Goal: Transaction & Acquisition: Purchase product/service

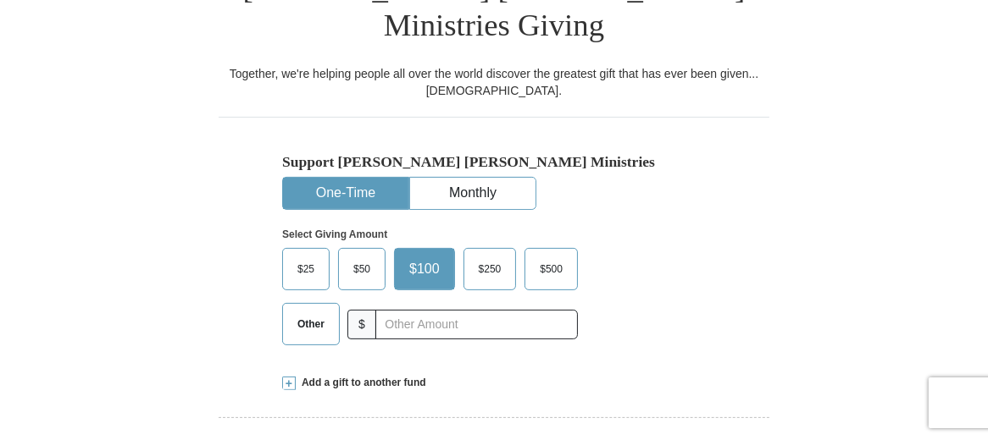
scroll to position [483, 0]
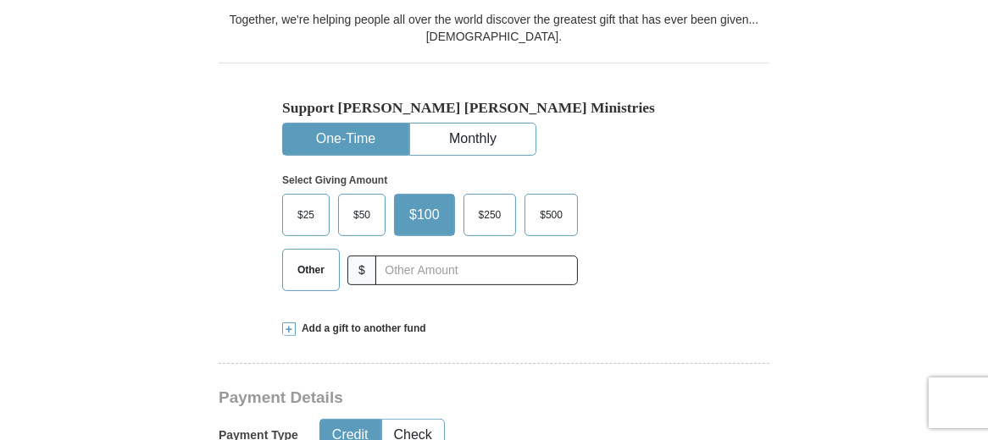
click at [349, 202] on span "$50" at bounding box center [362, 214] width 34 height 25
click at [0, 0] on input "$50" at bounding box center [0, 0] width 0 height 0
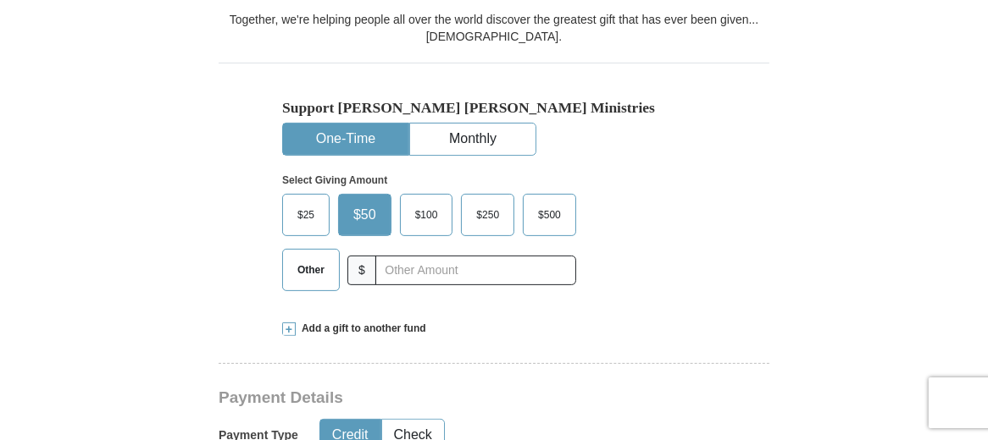
drag, startPoint x: 993, startPoint y: 70, endPoint x: 985, endPoint y: 102, distance: 33.3
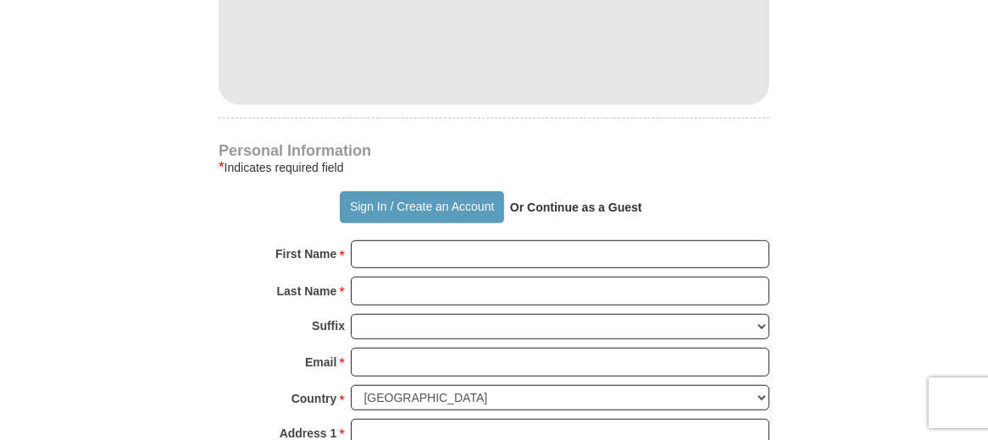
scroll to position [1125, 0]
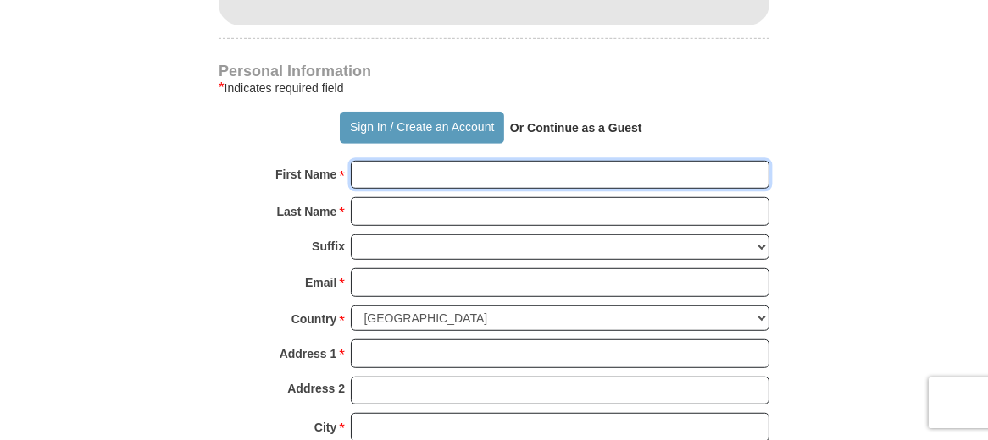
click at [402, 161] on input "First Name *" at bounding box center [560, 175] width 418 height 29
type input "[PERSON_NAME]"
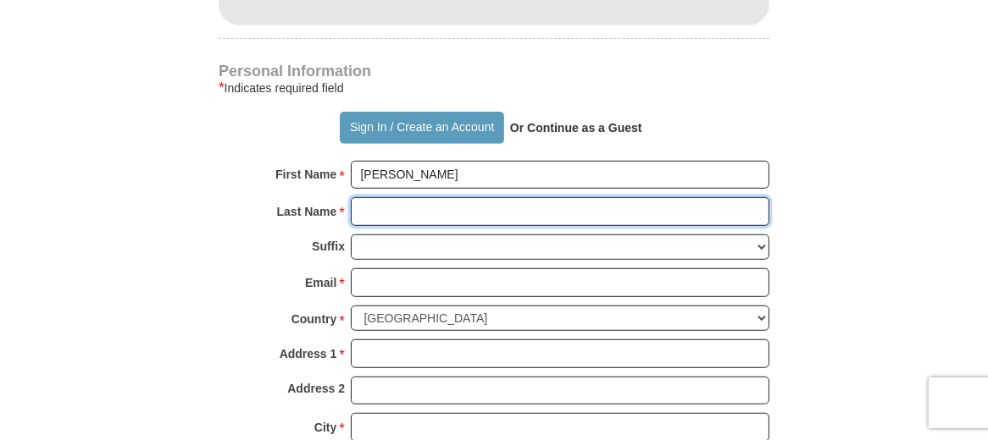
click at [406, 197] on input "Last Name *" at bounding box center [560, 211] width 418 height 29
type input "[PERSON_NAME]"
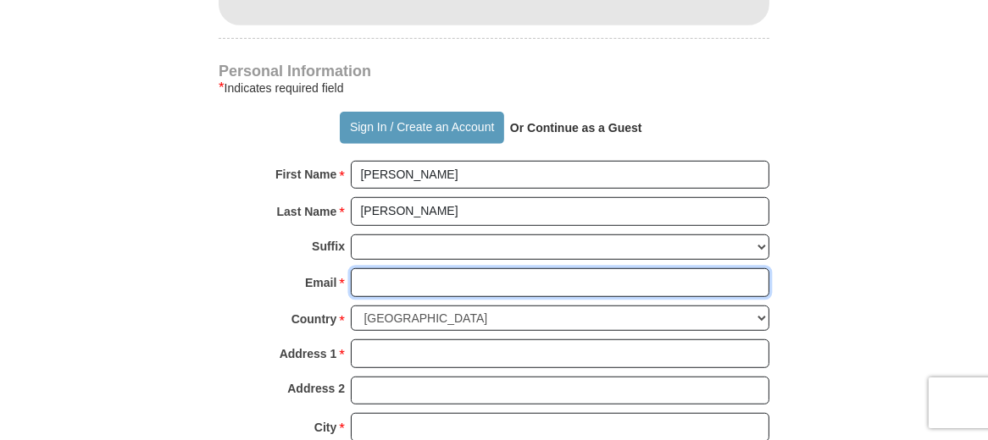
click at [362, 268] on input "Email *" at bounding box center [560, 282] width 418 height 29
type input "[EMAIL_ADDRESS][DOMAIN_NAME]"
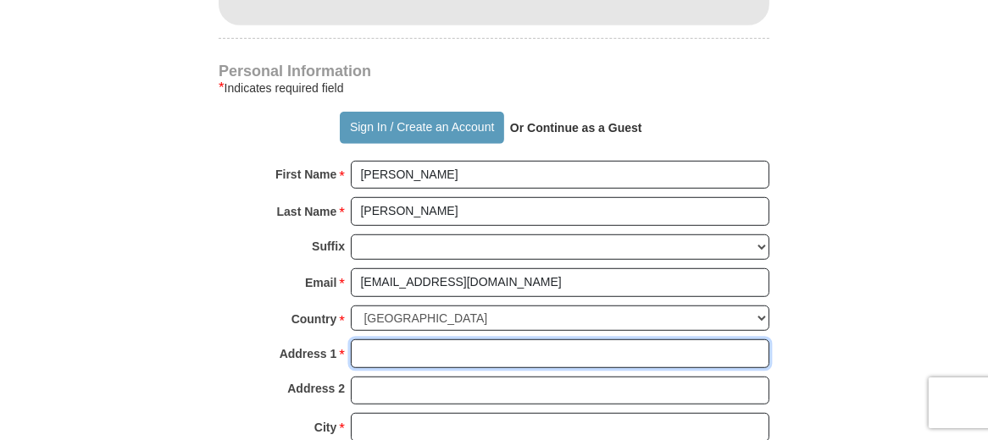
click at [412, 340] on input "Address 1 *" at bounding box center [560, 354] width 418 height 29
type input "[STREET_ADDRESS]"
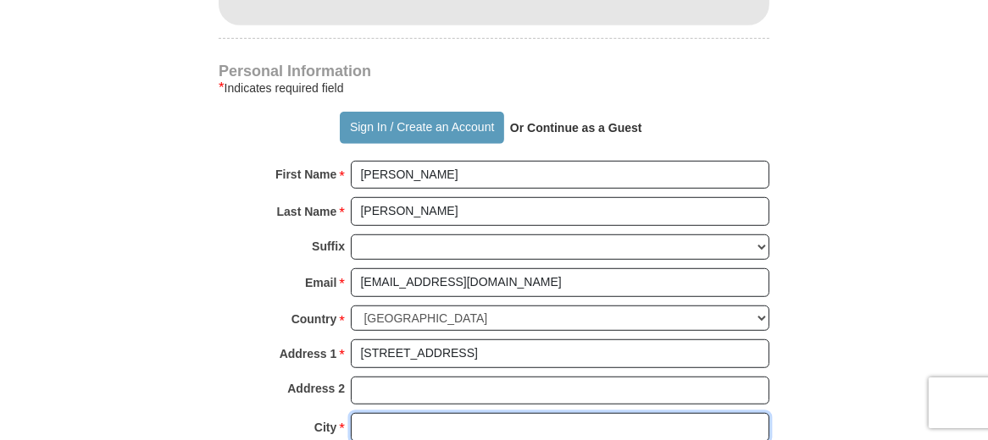
click at [354, 413] on input "City *" at bounding box center [560, 427] width 418 height 29
type input "[GEOGRAPHIC_DATA]"
drag, startPoint x: 377, startPoint y: 402, endPoint x: 373, endPoint y: 411, distance: 9.5
click at [373, 411] on div "Personal Information * Indicates required field Sign In / Create an Account Or …" at bounding box center [494, 315] width 550 height 502
drag, startPoint x: 373, startPoint y: 411, endPoint x: 368, endPoint y: 423, distance: 12.6
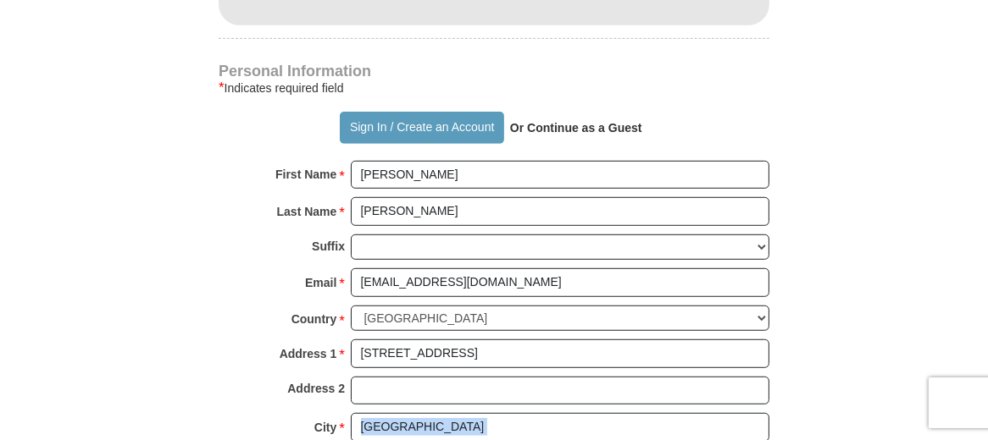
select select "CA"
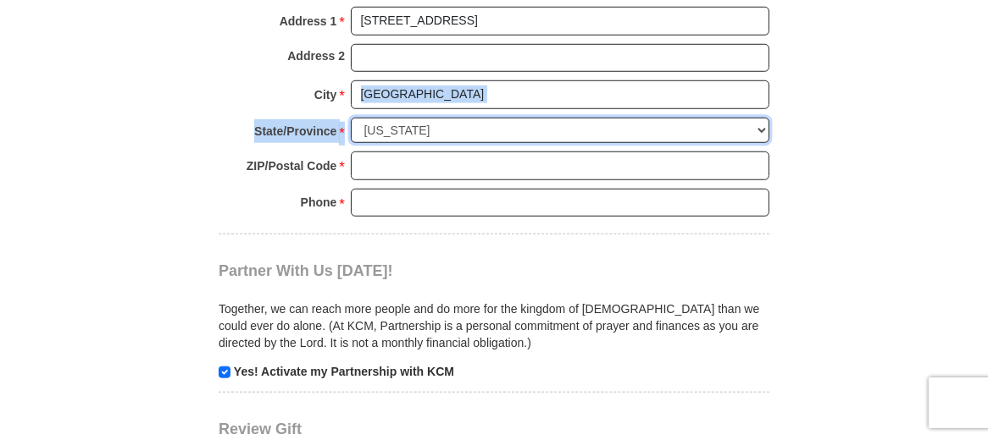
scroll to position [1478, 0]
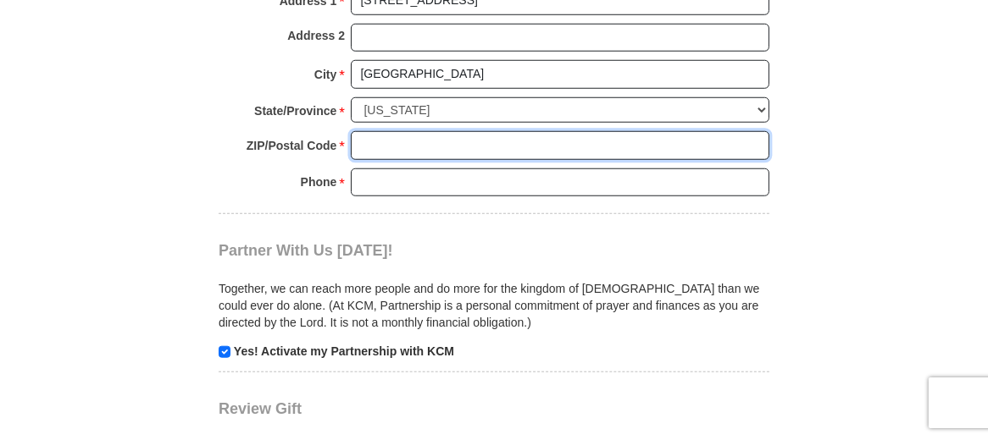
click at [383, 131] on input "ZIP/Postal Code *" at bounding box center [560, 145] width 418 height 29
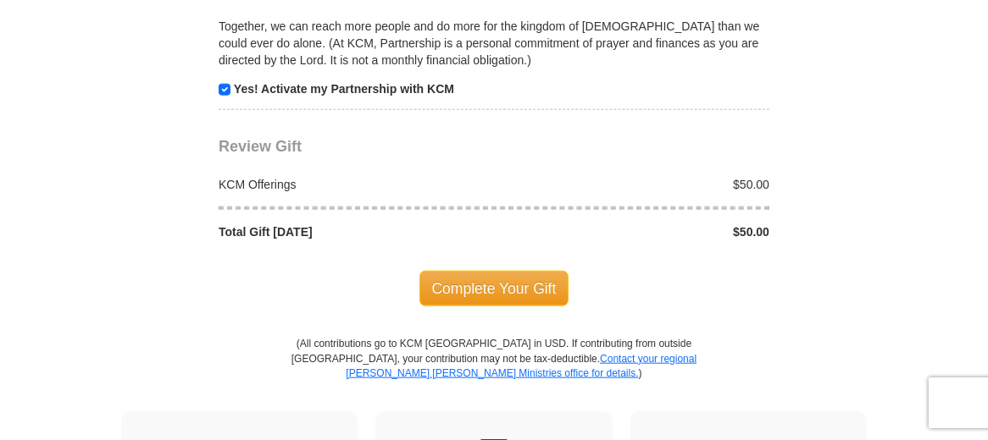
scroll to position [1749, 0]
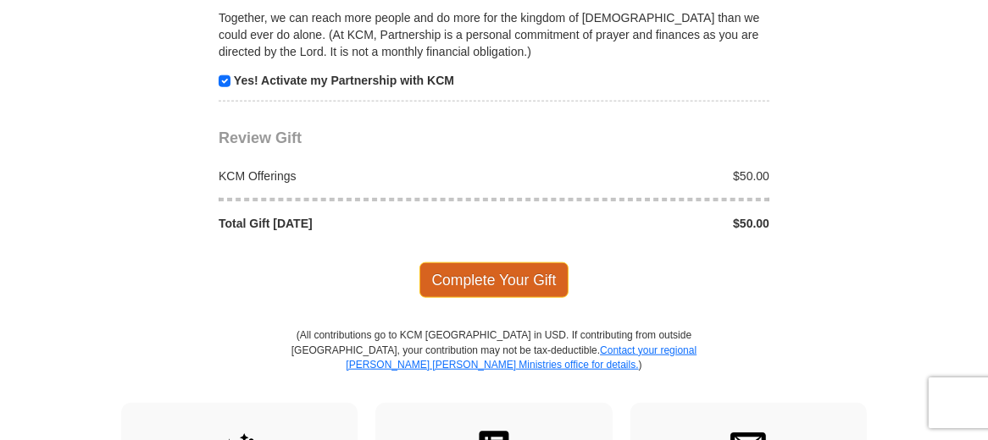
type input "90047"
click at [487, 263] on span "Complete Your Gift" at bounding box center [494, 281] width 150 height 36
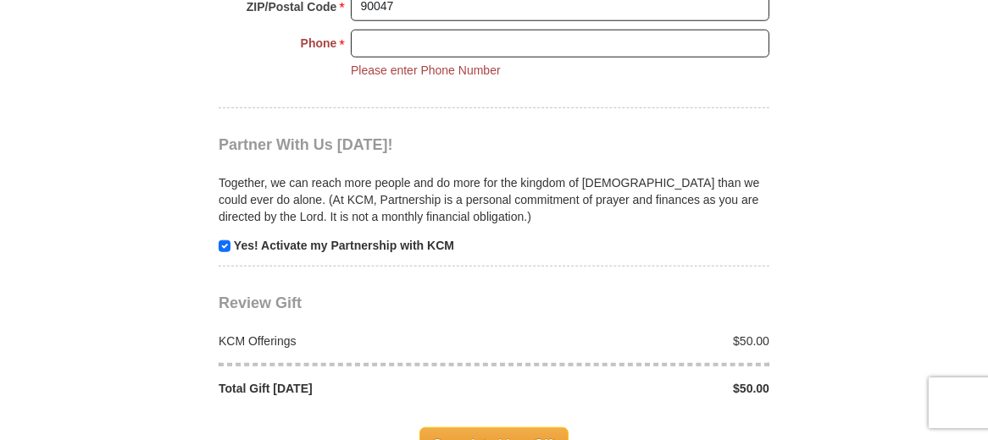
scroll to position [1584, 0]
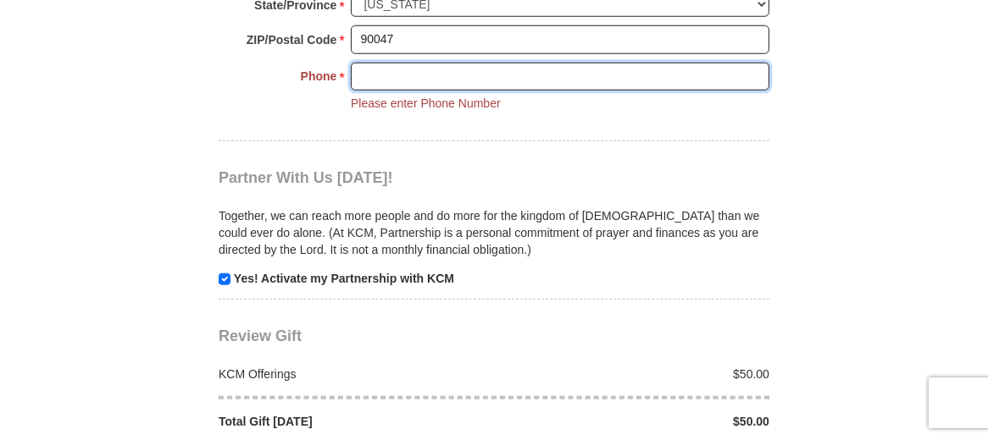
click at [362, 63] on input "Phone * *" at bounding box center [560, 77] width 418 height 29
type input "3"
type input "[PHONE_NUMBER]"
